Goal: Find specific page/section: Find specific page/section

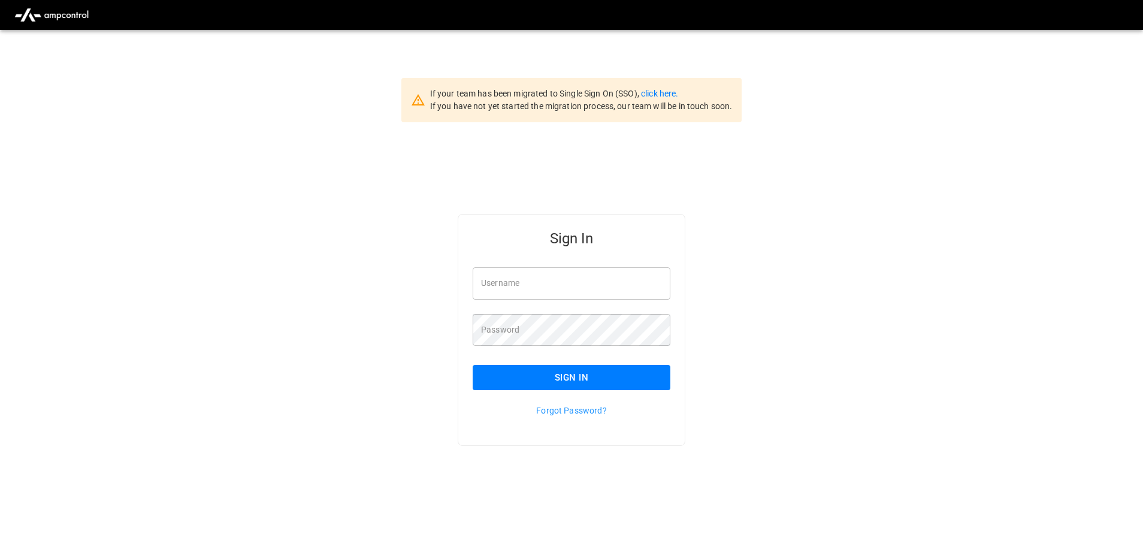
type input "**********"
click at [547, 380] on button "Sign In" at bounding box center [572, 377] width 198 height 25
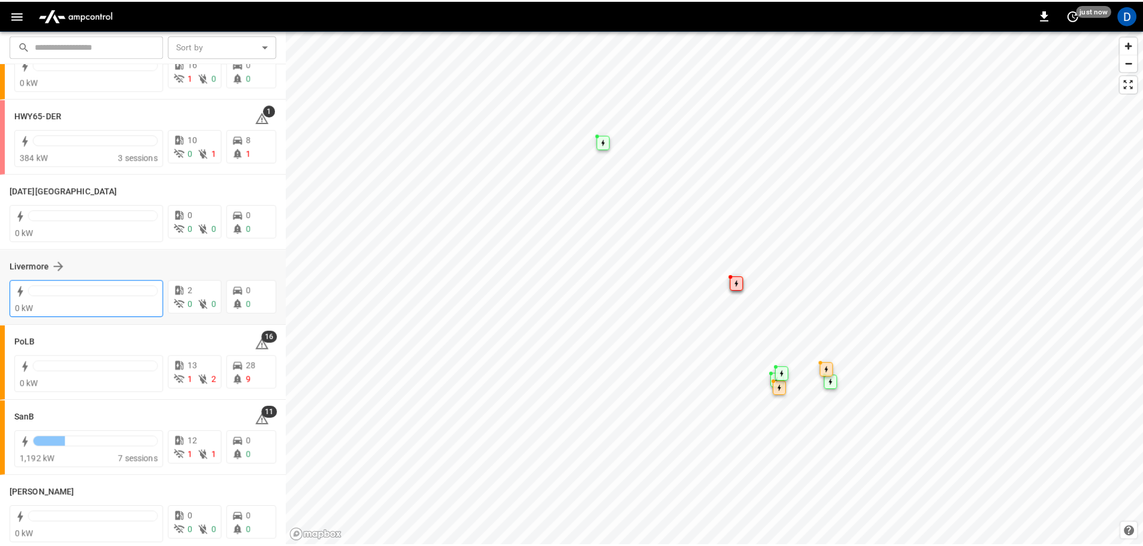
scroll to position [208, 0]
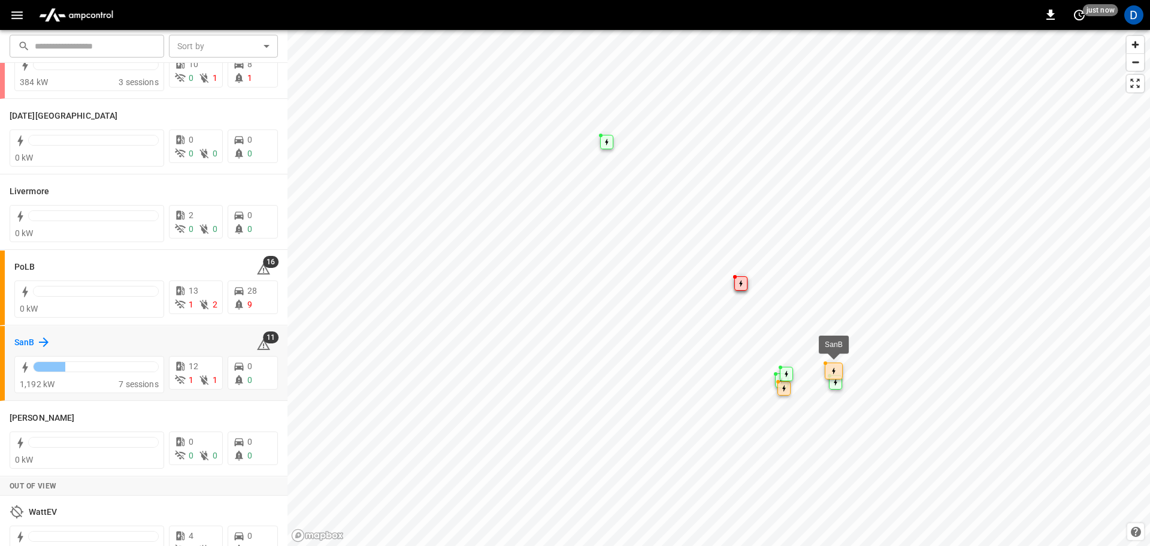
click at [34, 340] on div "SanB" at bounding box center [32, 342] width 37 height 14
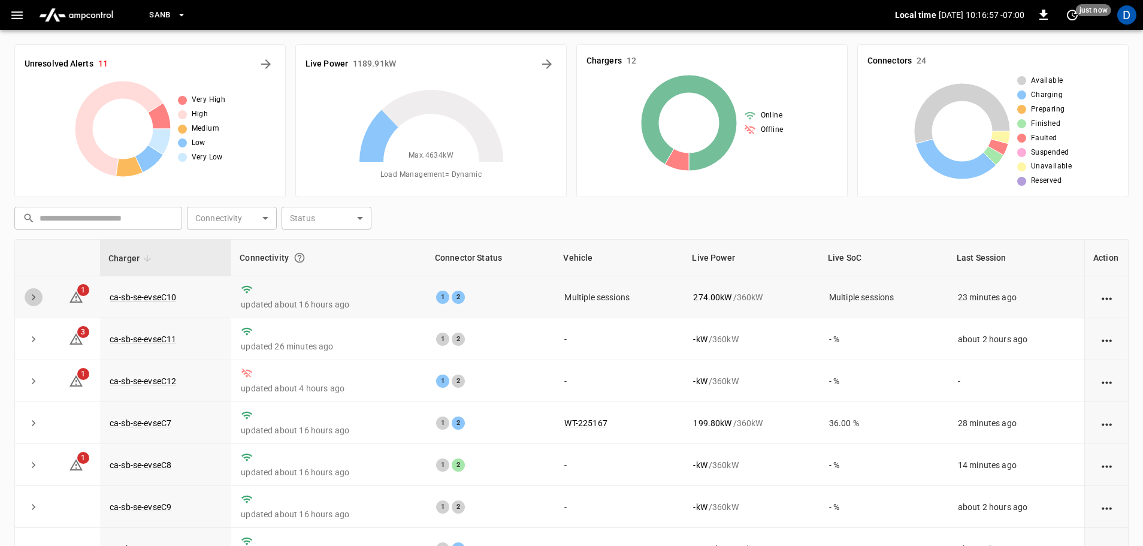
click at [33, 298] on icon "expand row" at bounding box center [34, 297] width 12 height 12
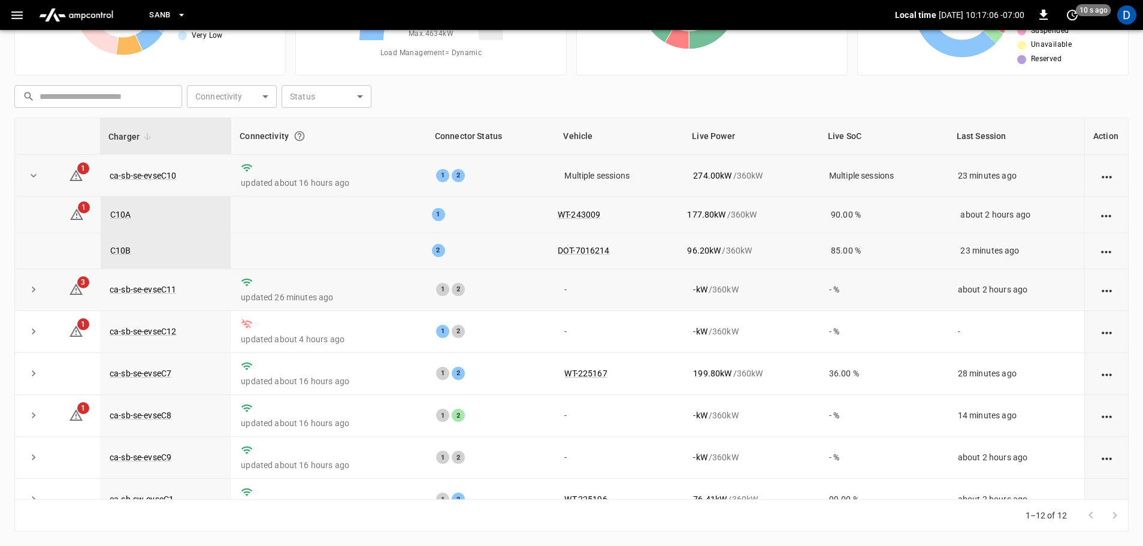
click at [40, 301] on td at bounding box center [33, 290] width 37 height 42
click at [27, 293] on button "expand row" at bounding box center [34, 289] width 18 height 18
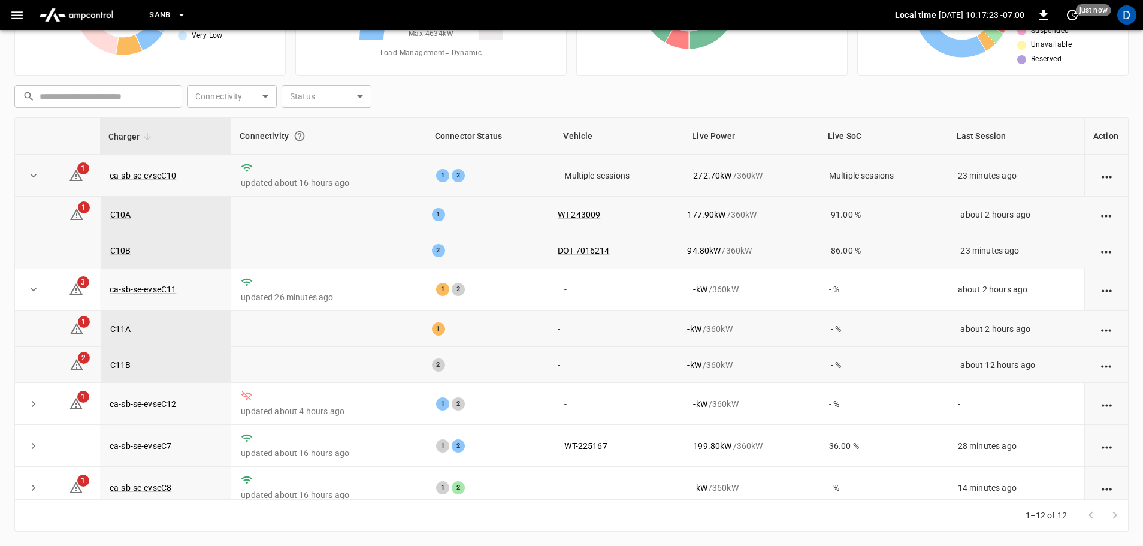
click at [462, 93] on icon at bounding box center [431, 40] width 150 height 150
